Goal: Contribute content: Add original content to the website for others to see

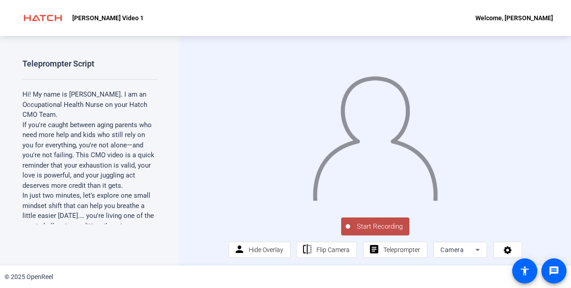
click at [373, 232] on span "Start Recording" at bounding box center [379, 226] width 59 height 10
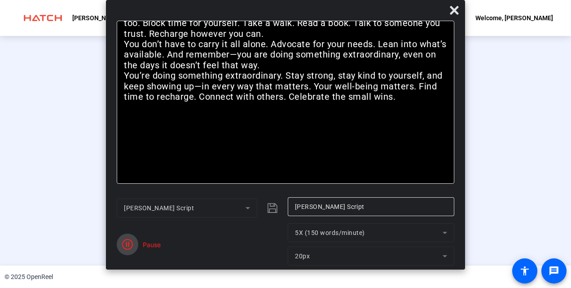
click at [130, 246] on icon "button" at bounding box center [127, 244] width 11 height 11
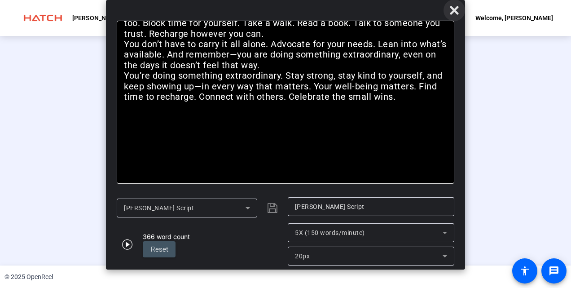
click at [454, 13] on icon at bounding box center [454, 10] width 11 height 11
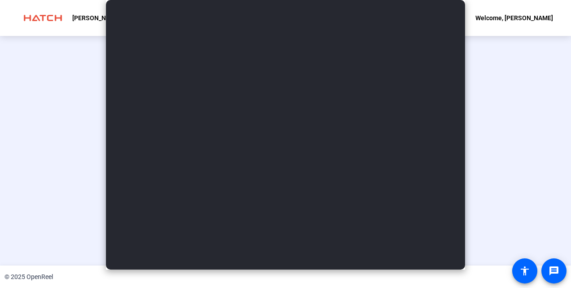
scroll to position [55, 0]
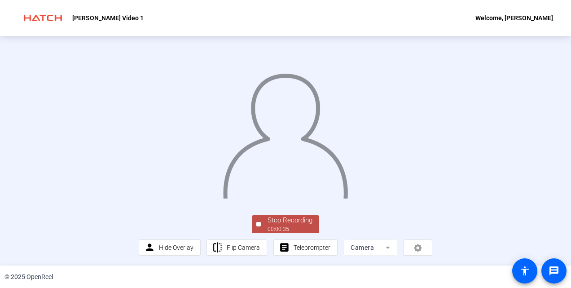
click at [286, 222] on div "Stop Recording" at bounding box center [290, 220] width 45 height 10
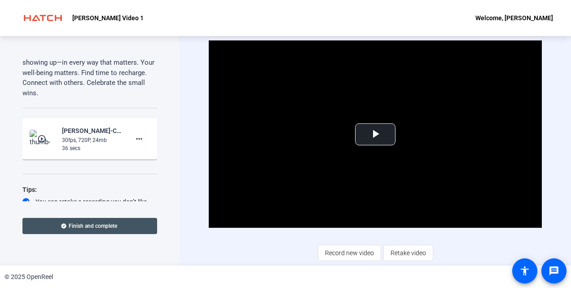
scroll to position [665, 0]
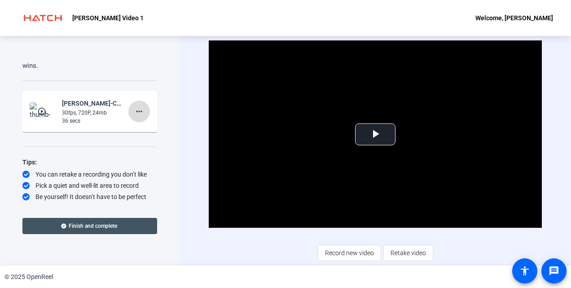
click at [137, 112] on mat-icon "more_horiz" at bounding box center [139, 111] width 11 height 11
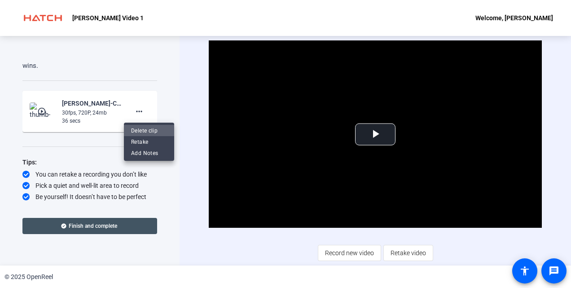
click at [140, 127] on span "Delete clip" at bounding box center [149, 130] width 36 height 11
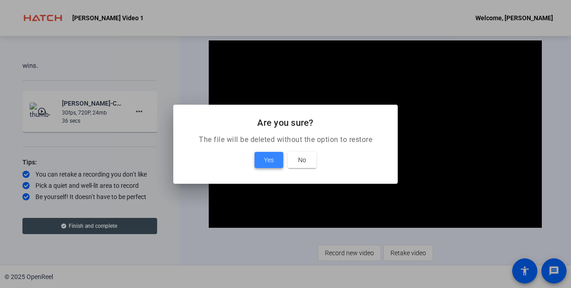
click at [263, 156] on span at bounding box center [269, 160] width 29 height 22
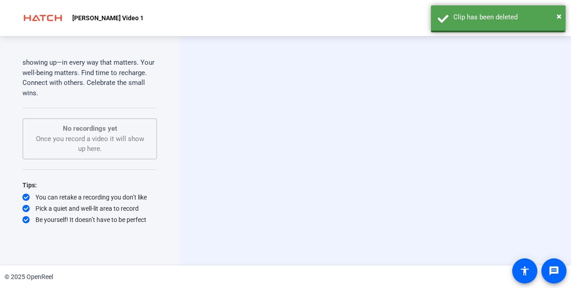
scroll to position [637, 0]
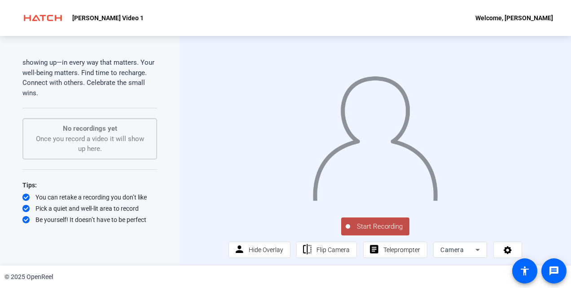
click at [383, 232] on span "Start Recording" at bounding box center [379, 226] width 59 height 10
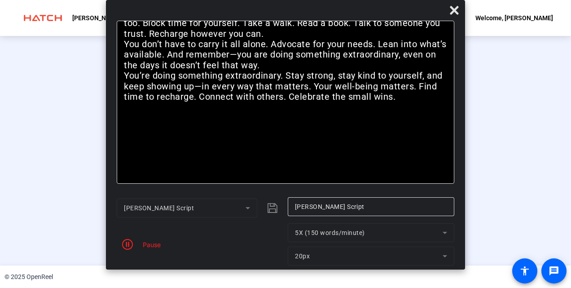
click at [383, 233] on mat-form-field "5X (150 words/minute)" at bounding box center [371, 232] width 167 height 19
click at [144, 236] on div "Pause" at bounding box center [200, 244] width 167 height 42
click at [136, 248] on span "button" at bounding box center [128, 244] width 22 height 22
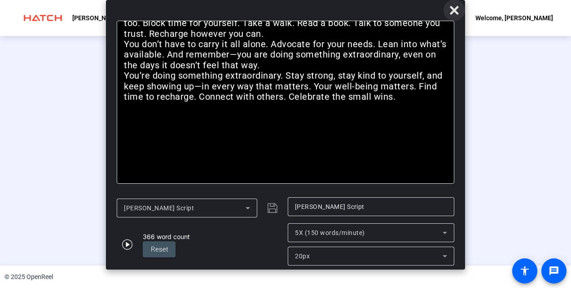
click at [451, 12] on icon at bounding box center [454, 10] width 9 height 9
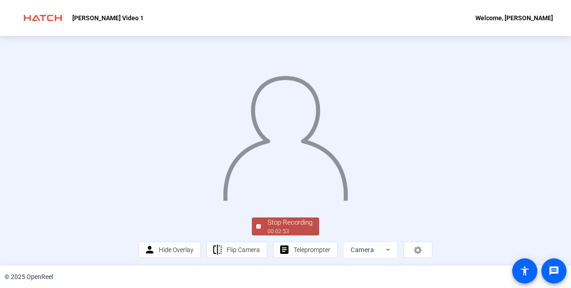
scroll to position [55, 0]
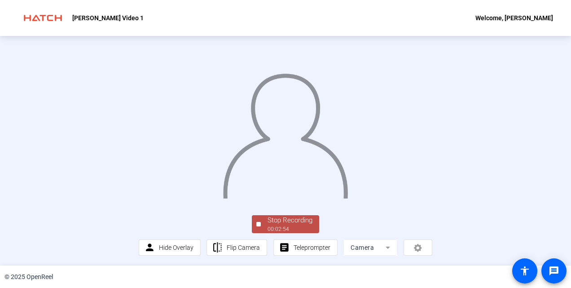
click at [271, 219] on div "Stop Recording" at bounding box center [290, 220] width 45 height 10
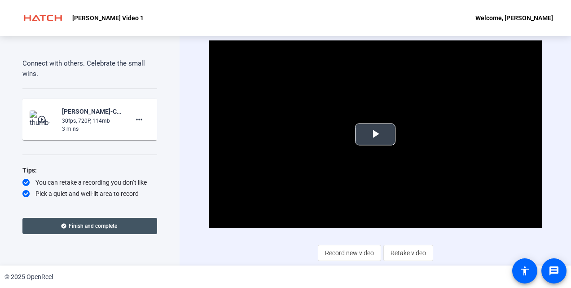
drag, startPoint x: 383, startPoint y: 136, endPoint x: 390, endPoint y: 132, distance: 8.0
click at [375, 134] on span "Video Player" at bounding box center [375, 134] width 0 height 0
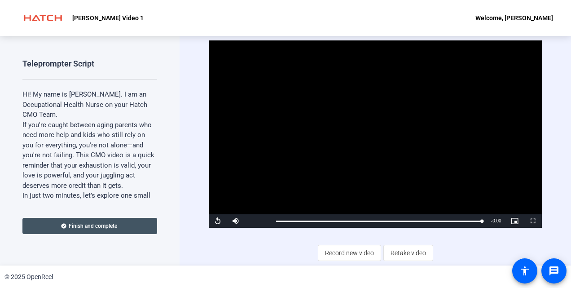
click at [159, 76] on div "Teleprompter Script Hi! My name is [PERSON_NAME]. I am an Occupational Health N…" at bounding box center [90, 150] width 180 height 229
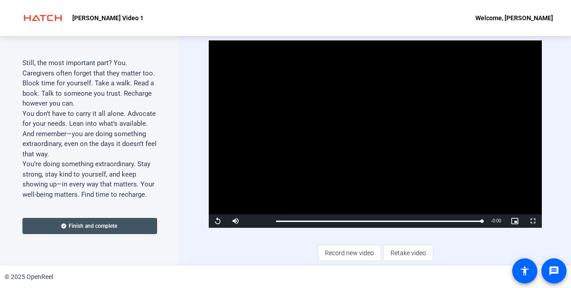
scroll to position [665, 0]
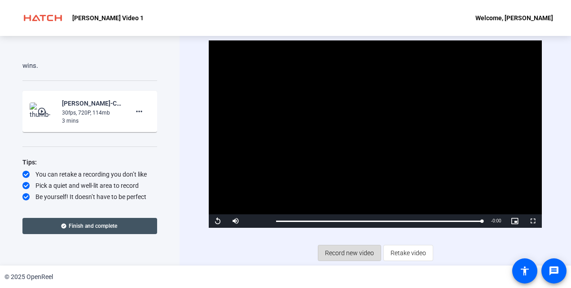
click at [350, 255] on span "Record new video" at bounding box center [349, 252] width 49 height 17
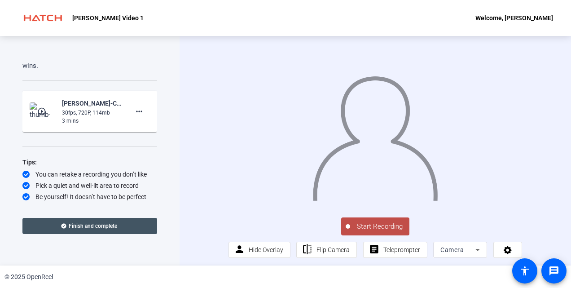
click at [380, 232] on span "Start Recording" at bounding box center [379, 226] width 59 height 10
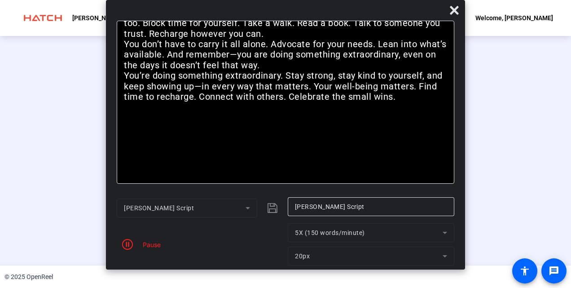
click at [157, 242] on div "Pause" at bounding box center [149, 244] width 22 height 9
click at [450, 14] on icon at bounding box center [454, 10] width 11 height 11
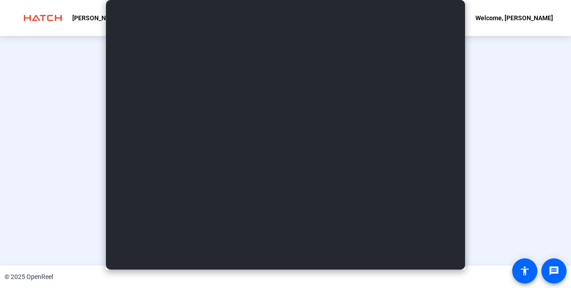
scroll to position [55, 0]
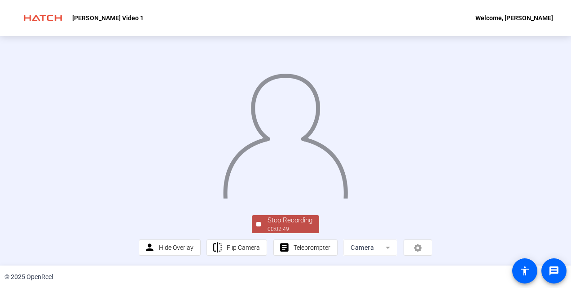
click at [293, 221] on div "Stop Recording" at bounding box center [290, 220] width 45 height 10
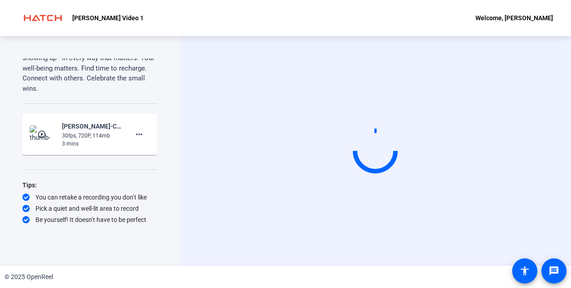
scroll to position [0, 0]
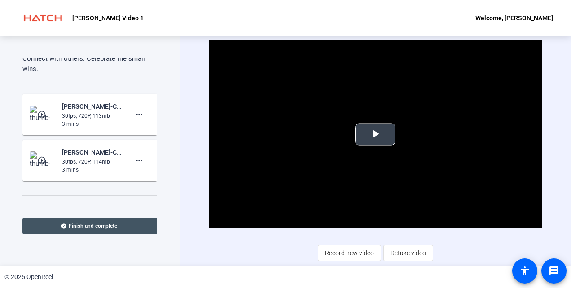
click at [375, 134] on span "Video Player" at bounding box center [375, 134] width 0 height 0
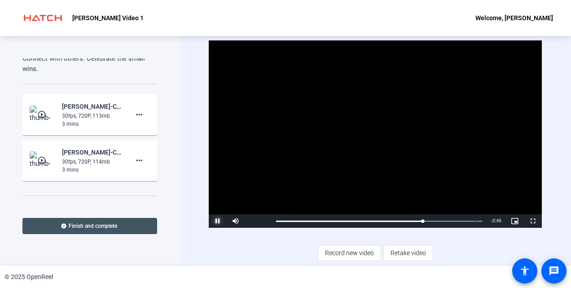
click at [219, 221] on span "Video Player" at bounding box center [218, 221] width 18 height 0
click at [417, 248] on span "Retake video" at bounding box center [408, 252] width 35 height 17
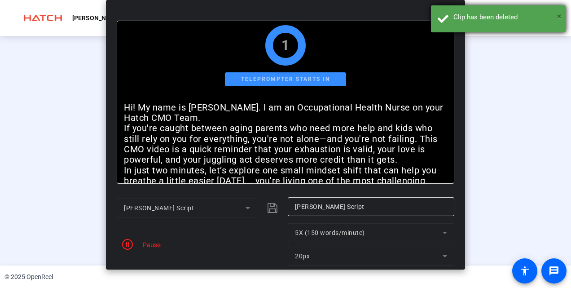
click at [560, 18] on span "×" at bounding box center [559, 16] width 5 height 11
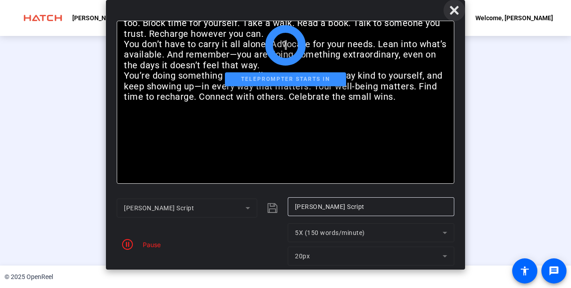
click at [452, 9] on icon at bounding box center [454, 10] width 9 height 9
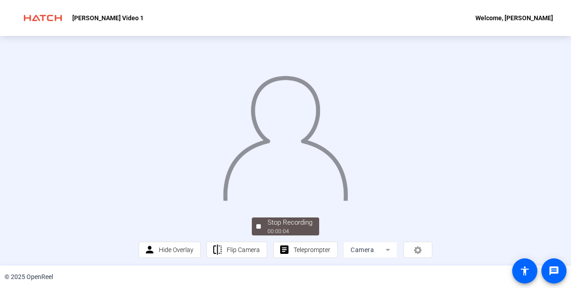
scroll to position [55, 0]
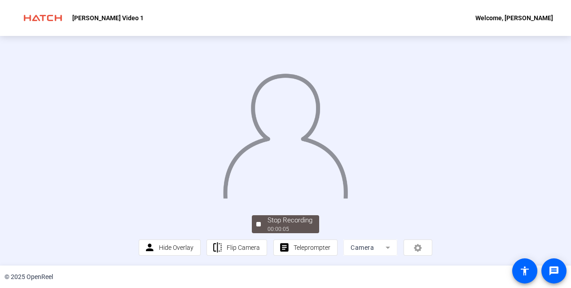
click at [286, 233] on div "Stop Recording 00:00:05 person Hide Overlay flip Flip Camera article Teleprompt…" at bounding box center [286, 234] width 294 height 42
click at [283, 226] on div "00:00:06" at bounding box center [290, 229] width 45 height 8
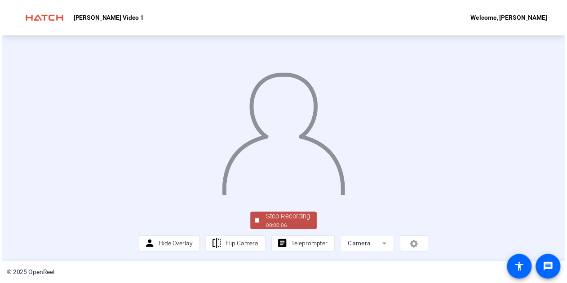
scroll to position [0, 0]
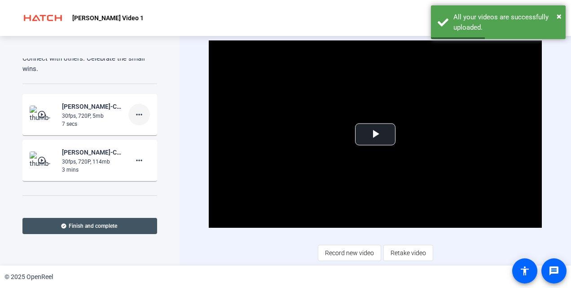
click at [138, 120] on mat-icon "more_horiz" at bounding box center [139, 114] width 11 height 11
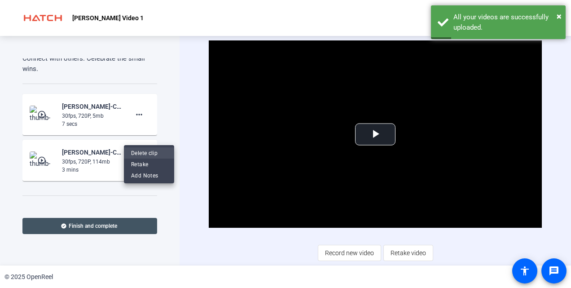
click at [146, 151] on span "Delete clip" at bounding box center [149, 153] width 36 height 11
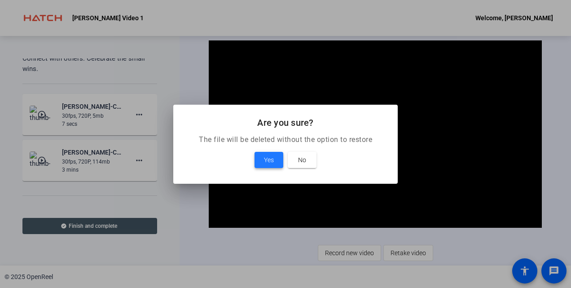
click at [261, 159] on span at bounding box center [269, 160] width 29 height 22
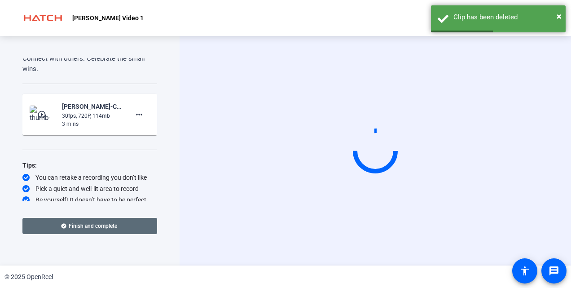
click at [92, 228] on span "Finish and complete" at bounding box center [93, 225] width 48 height 7
